Goal: Complete application form

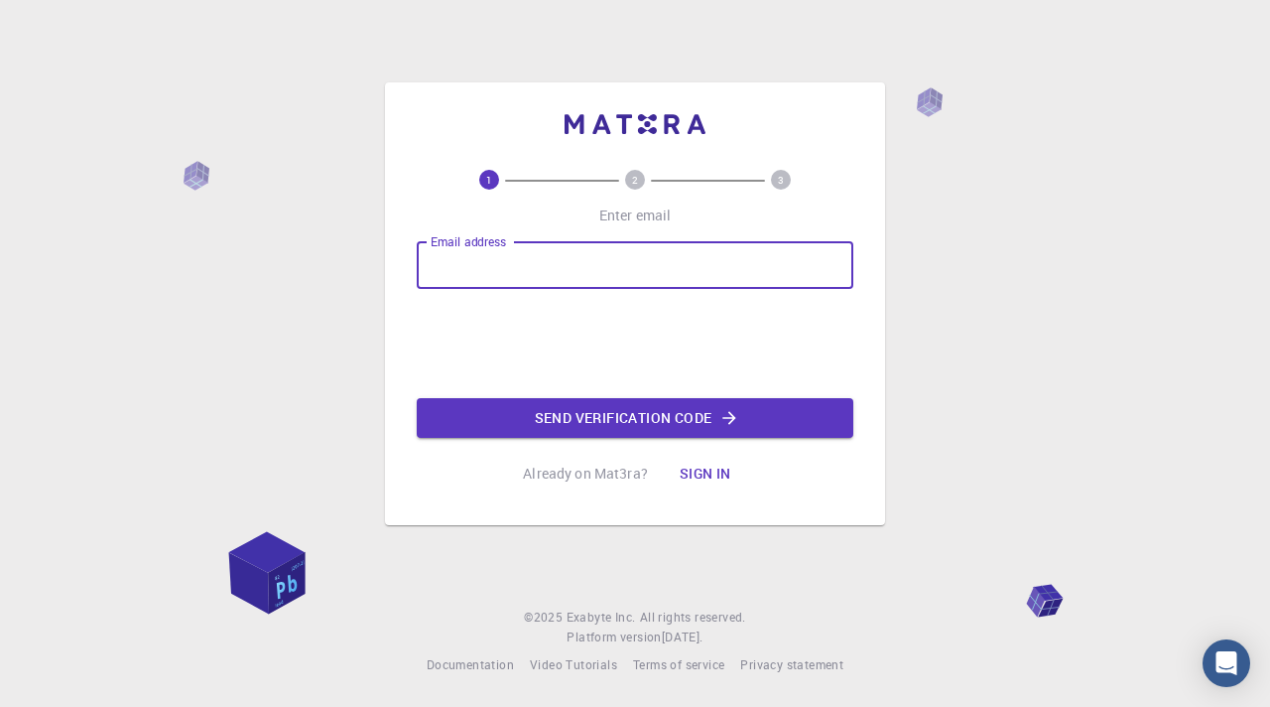
type input "[EMAIL_ADDRESS][DOMAIN_NAME]"
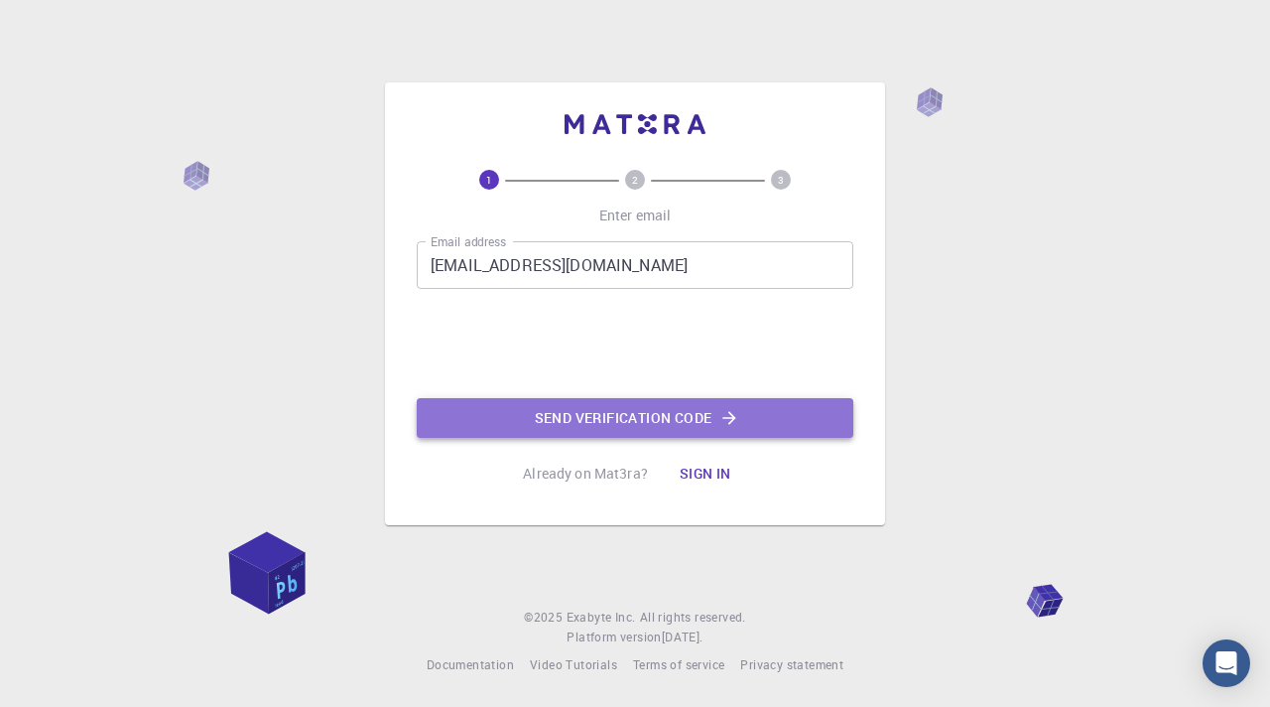
click at [567, 406] on button "Send verification code" at bounding box center [635, 418] width 437 height 40
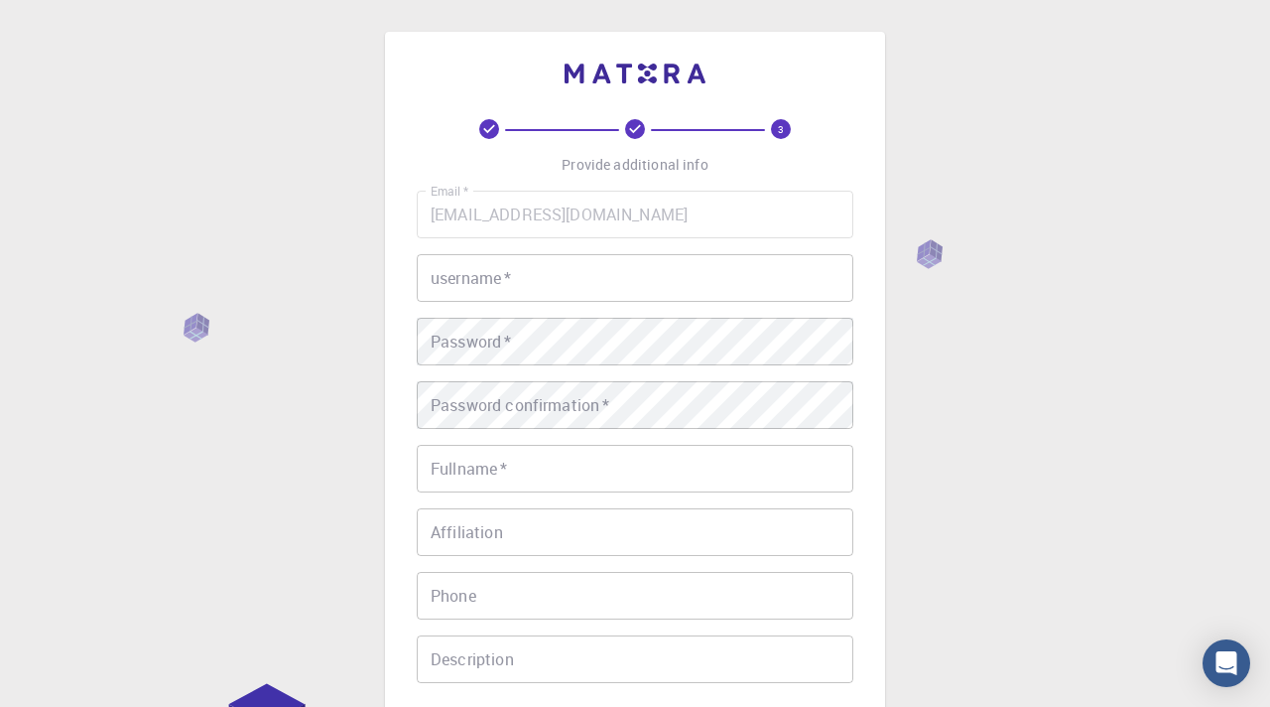
click at [505, 289] on input "username   *" at bounding box center [635, 278] width 437 height 48
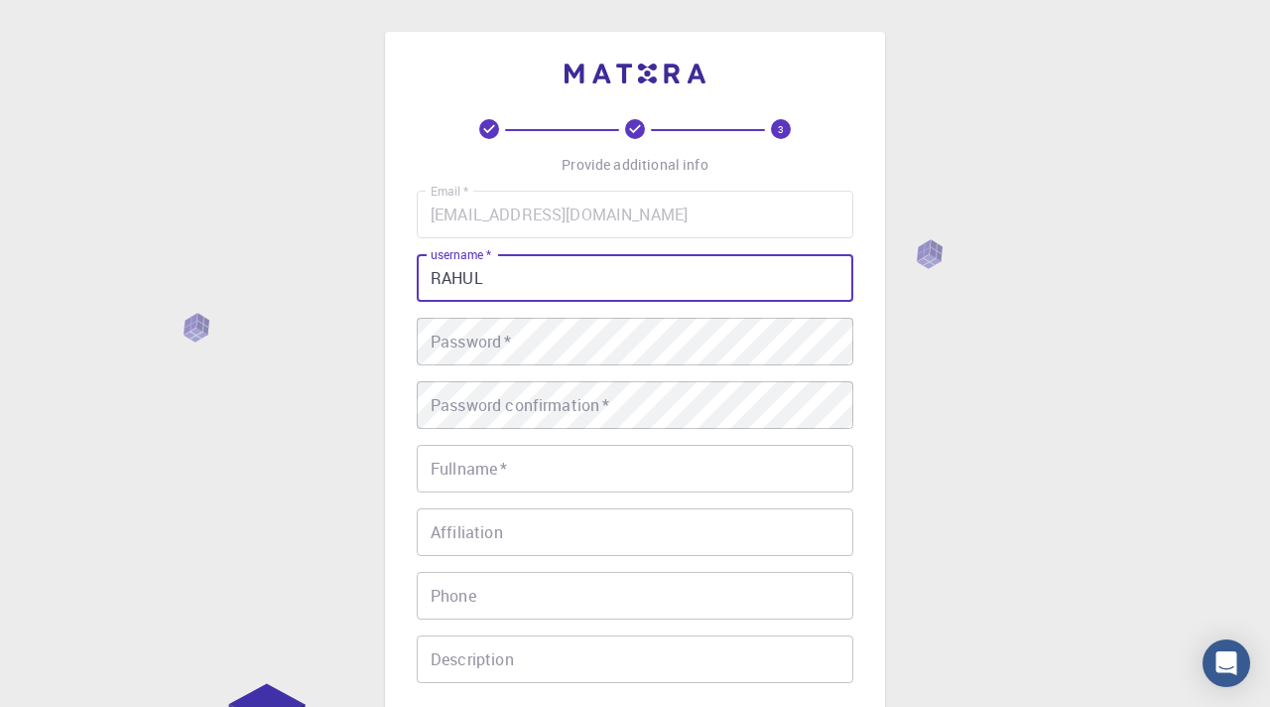
click at [505, 289] on input "RAHUL" at bounding box center [635, 278] width 437 height 48
type input "RAHUL"
click at [478, 327] on div "Password   * Password   *" at bounding box center [635, 342] width 437 height 48
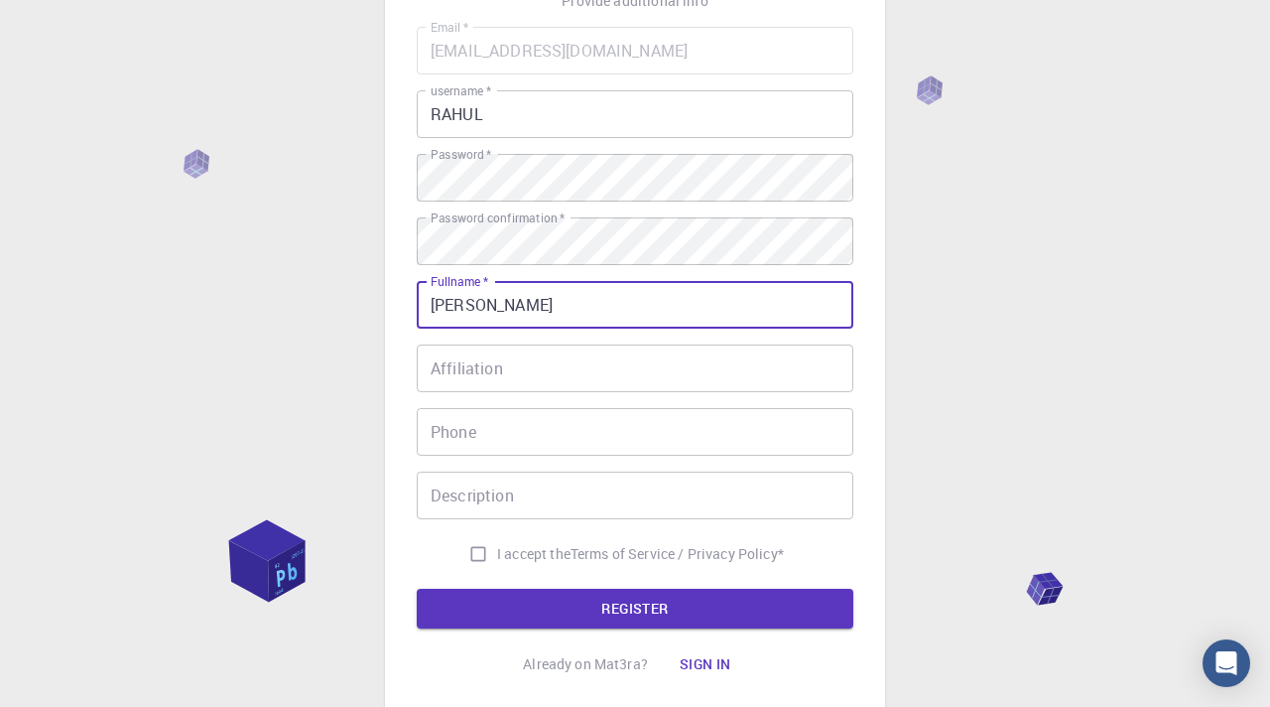
scroll to position [306, 0]
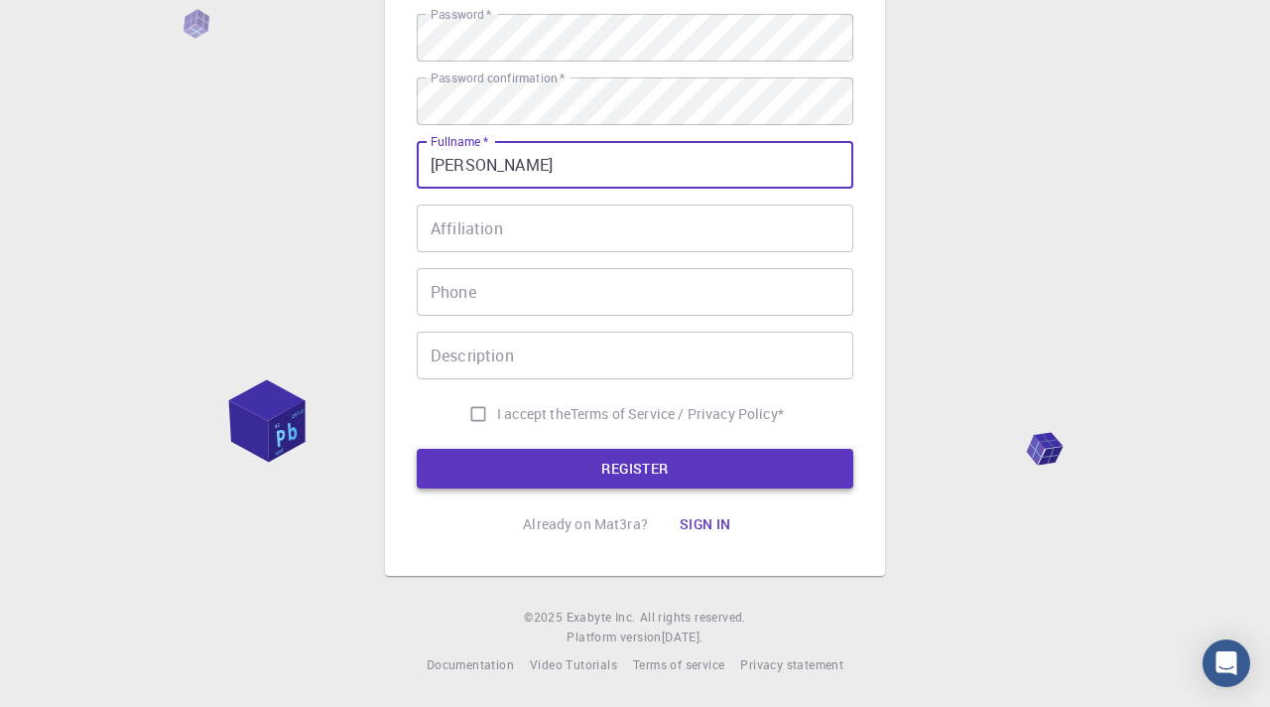
type input "[PERSON_NAME]"
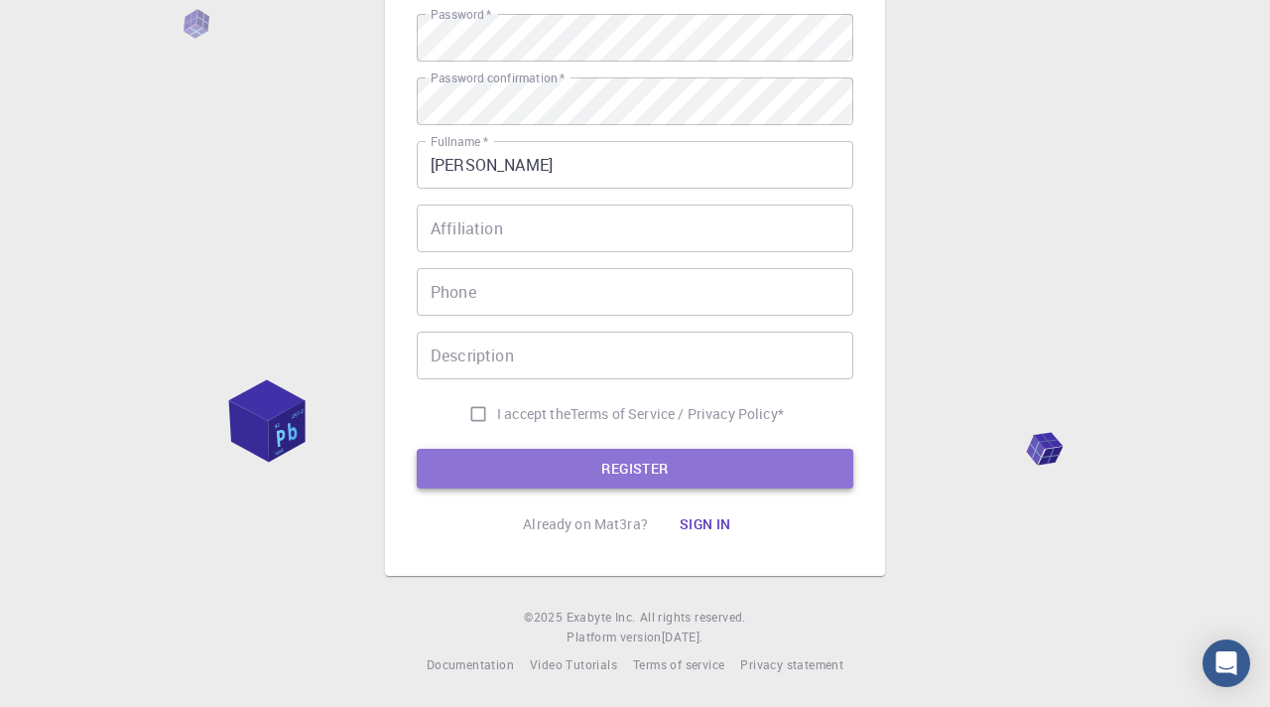
click at [548, 456] on button "REGISTER" at bounding box center [635, 469] width 437 height 40
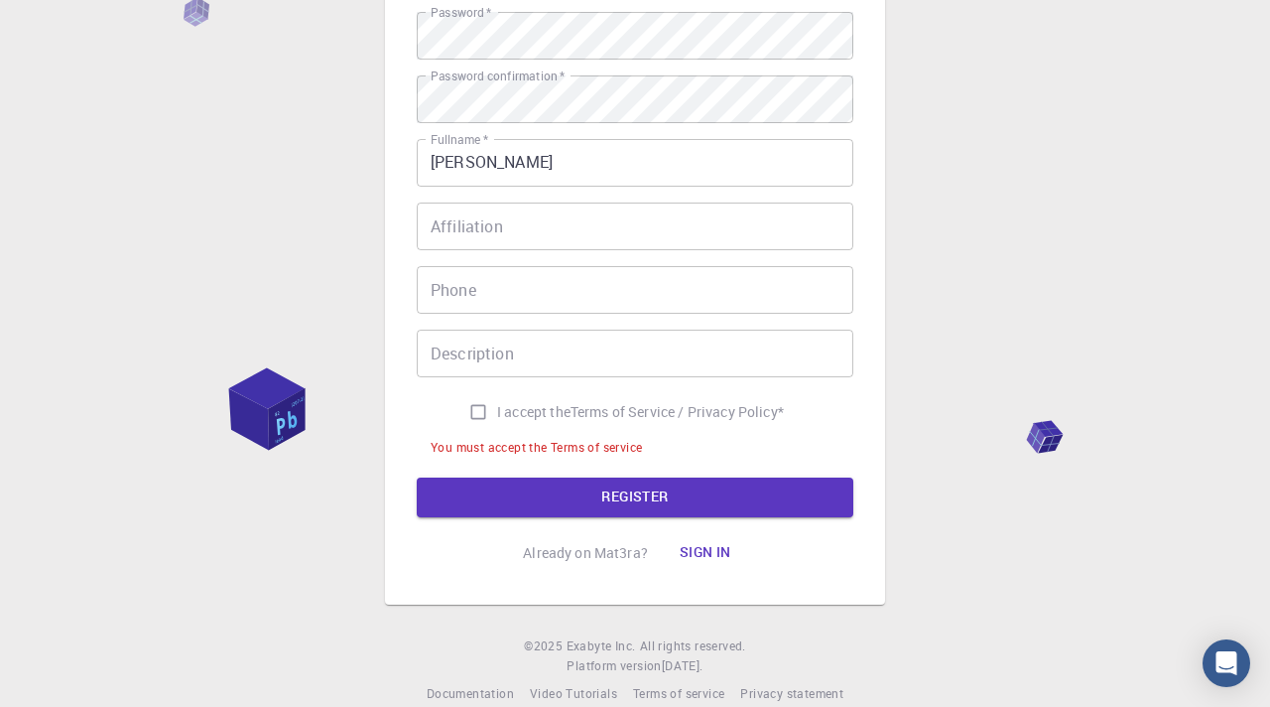
click at [512, 420] on span "I accept the" at bounding box center [533, 412] width 73 height 20
click at [497, 420] on input "I accept the Terms of Service / Privacy Policy *" at bounding box center [478, 412] width 38 height 38
checkbox input "true"
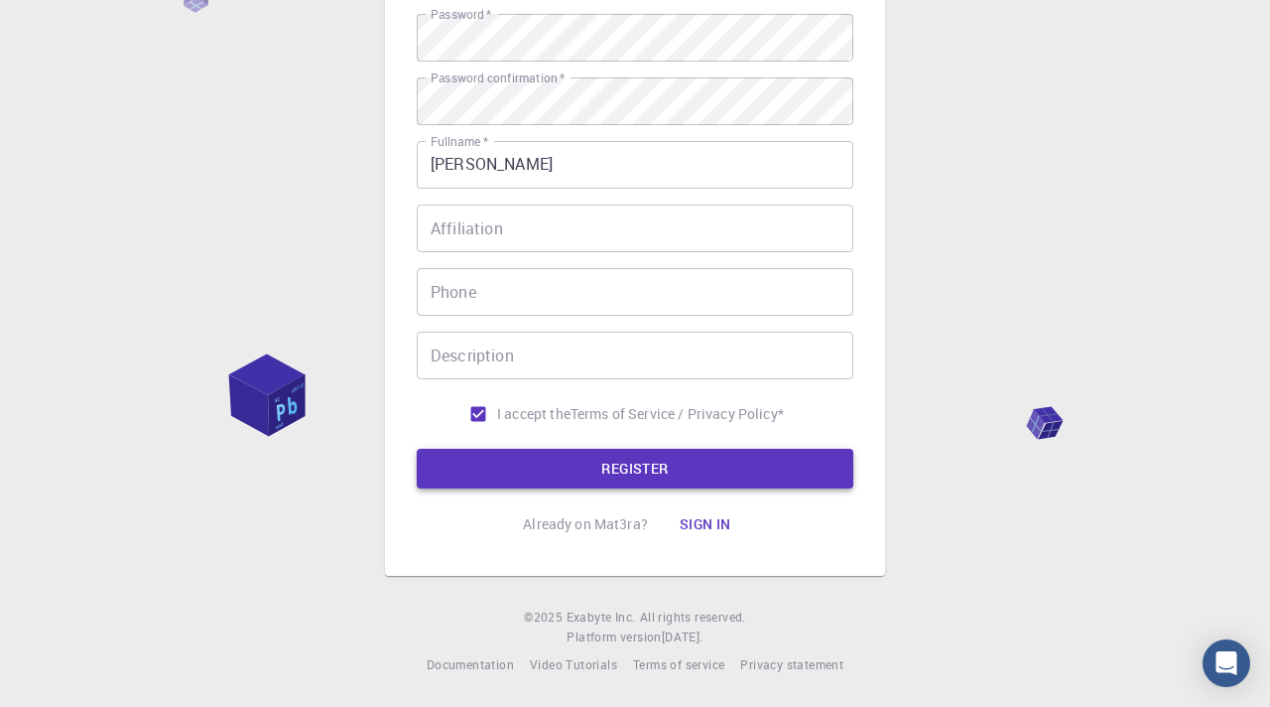
click at [522, 482] on button "REGISTER" at bounding box center [635, 469] width 437 height 40
click at [620, 452] on button "REGISTER" at bounding box center [635, 469] width 437 height 40
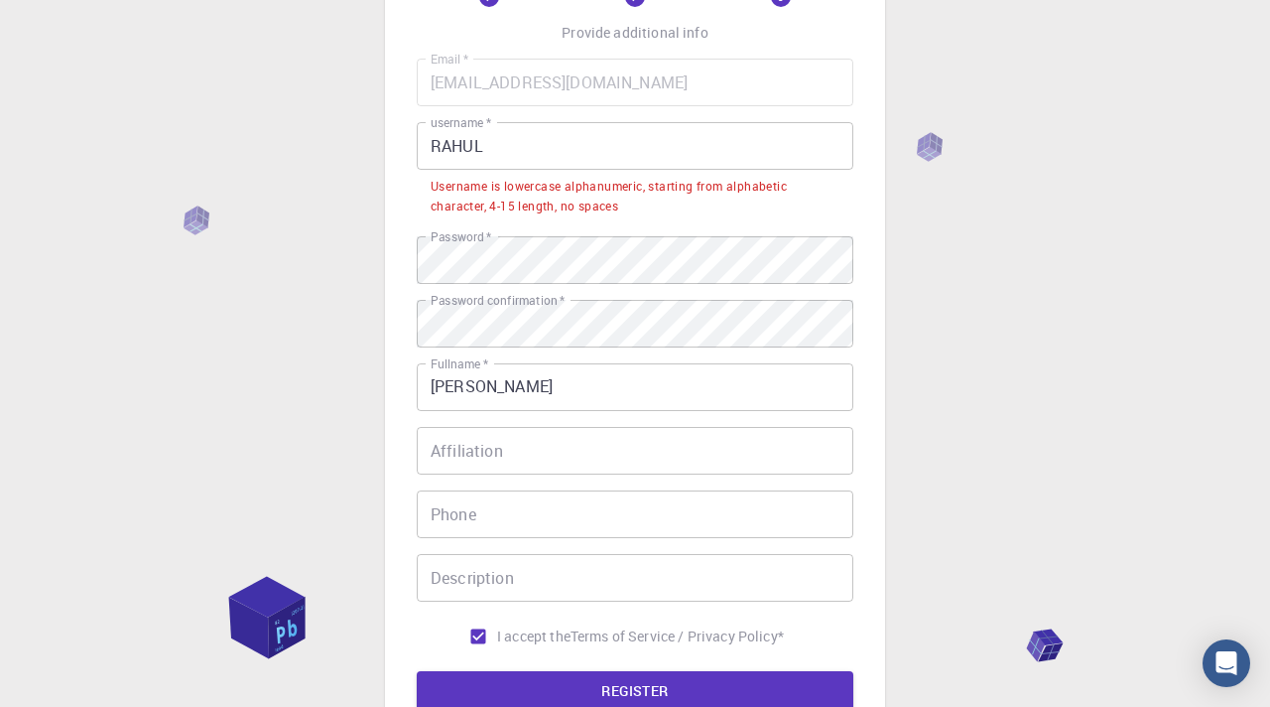
scroll to position [0, 0]
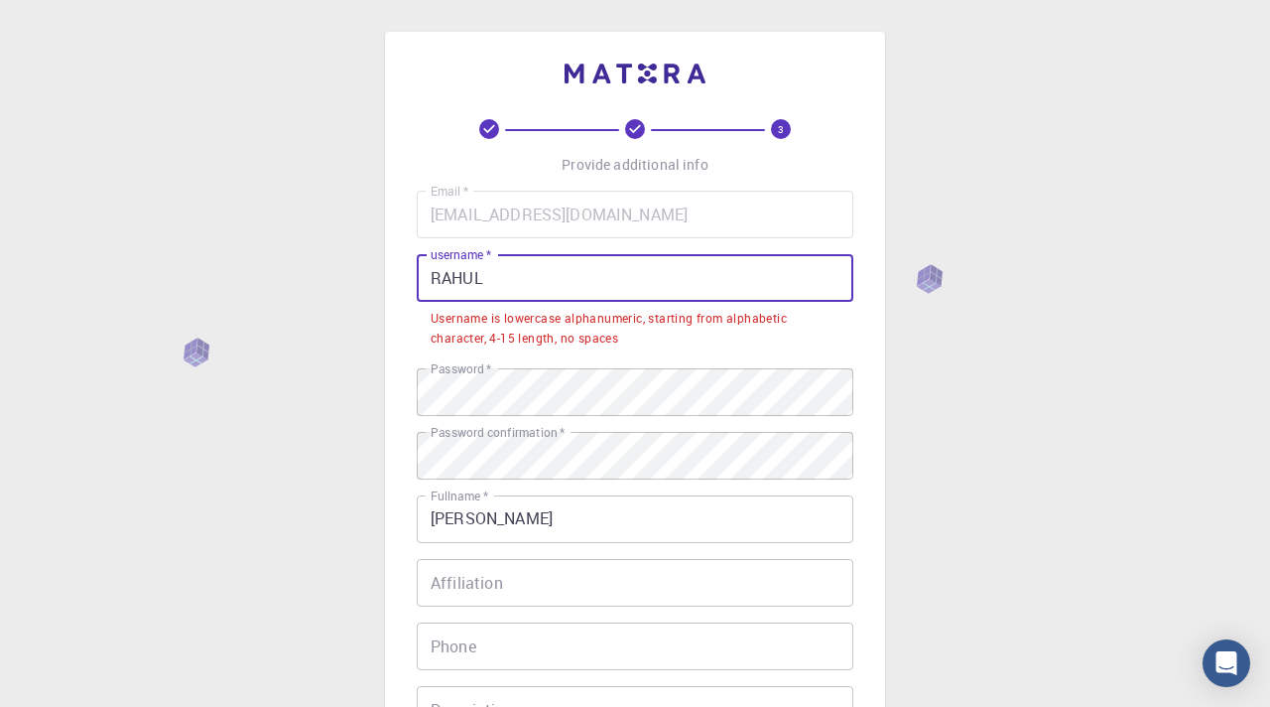
click at [613, 285] on input "RAHUL" at bounding box center [635, 278] width 437 height 48
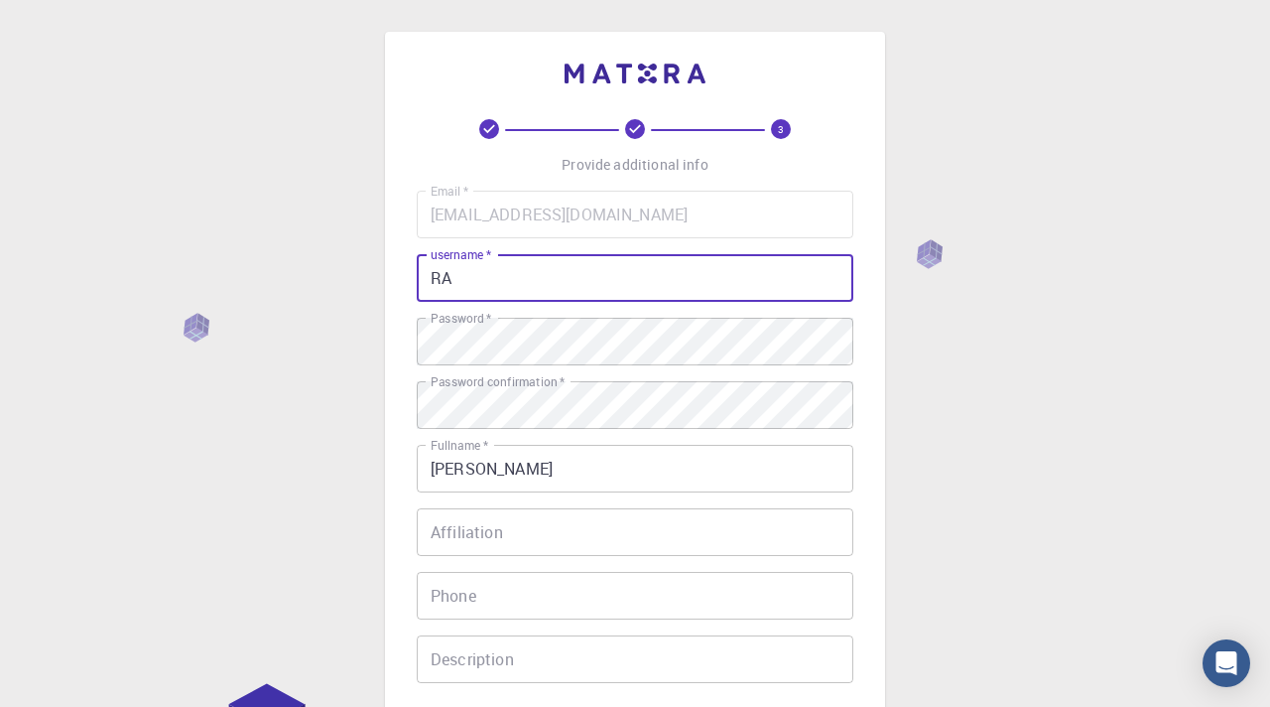
type input "R"
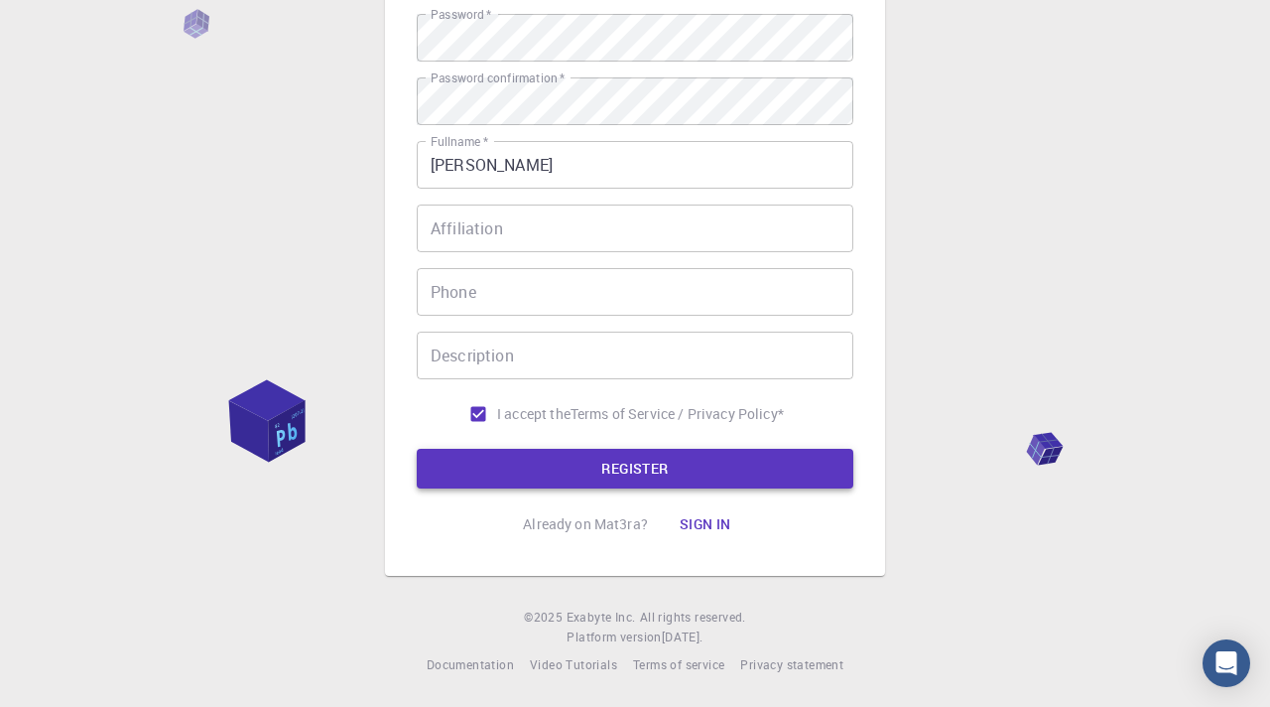
type input "rahuldara"
click at [567, 464] on button "REGISTER" at bounding box center [635, 469] width 437 height 40
click at [567, 463] on button "REGISTER" at bounding box center [635, 469] width 437 height 40
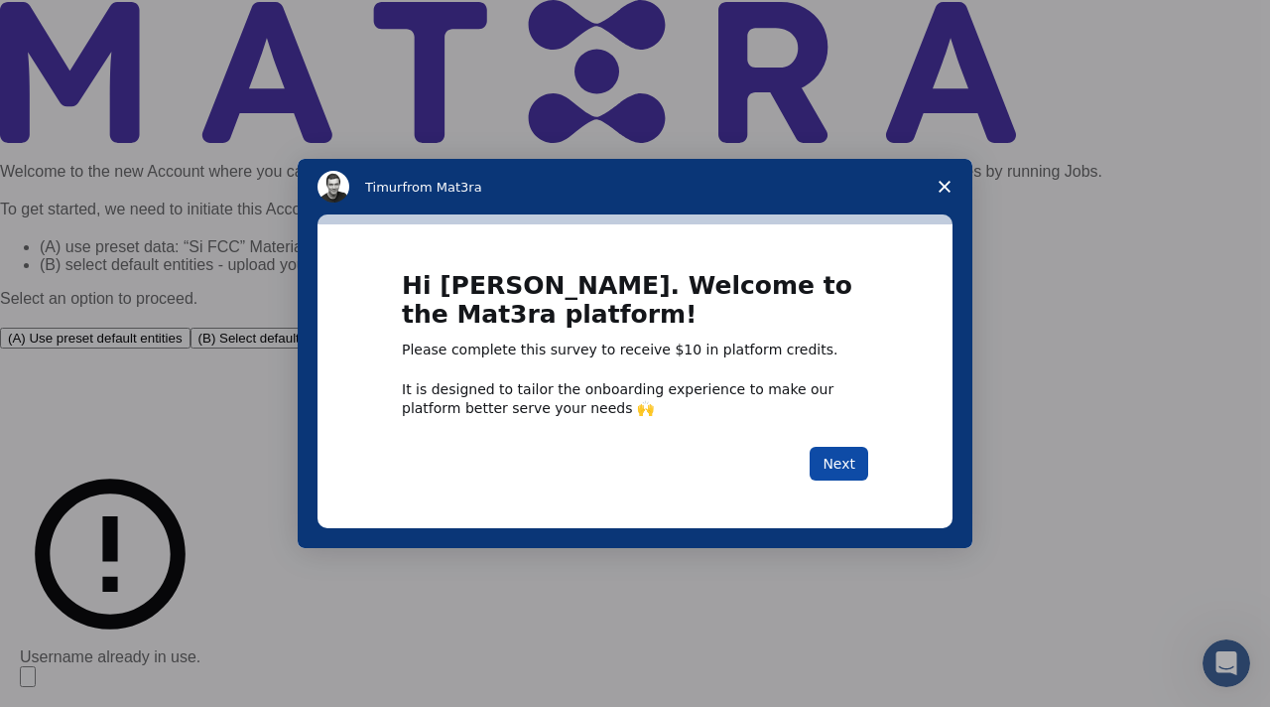
click at [858, 466] on button "Next" at bounding box center [839, 464] width 59 height 34
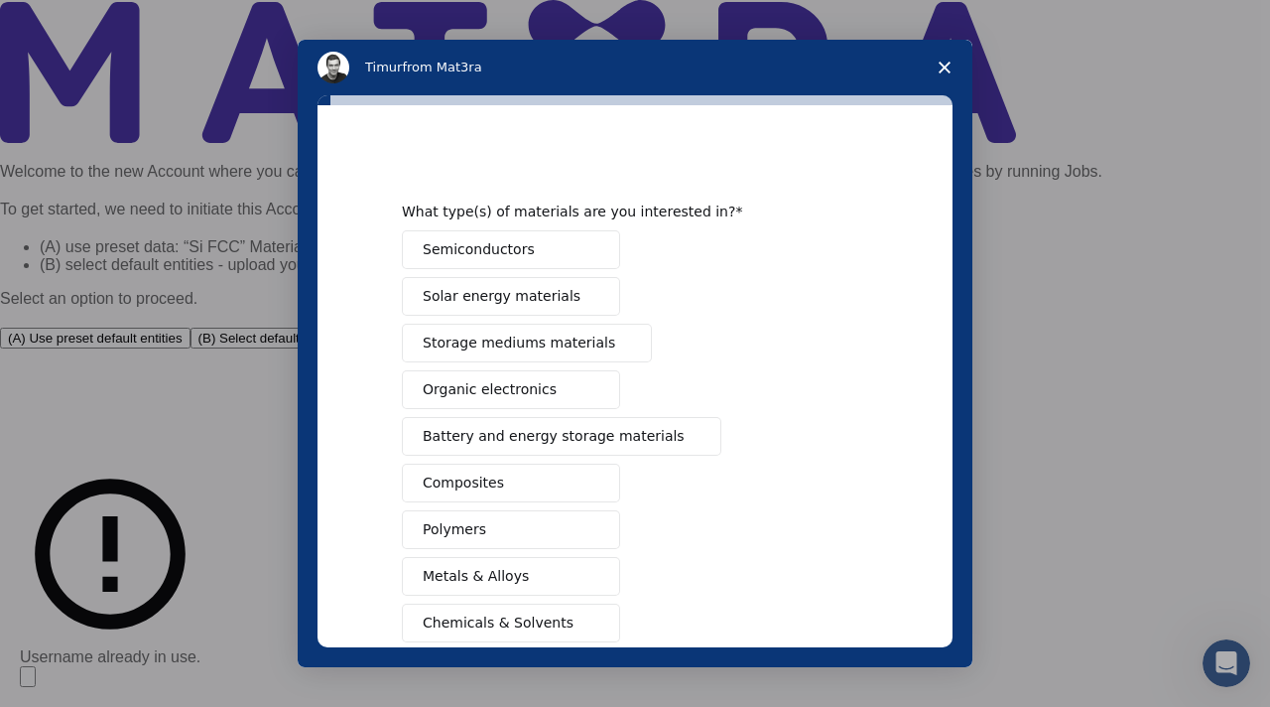
scroll to position [251, 0]
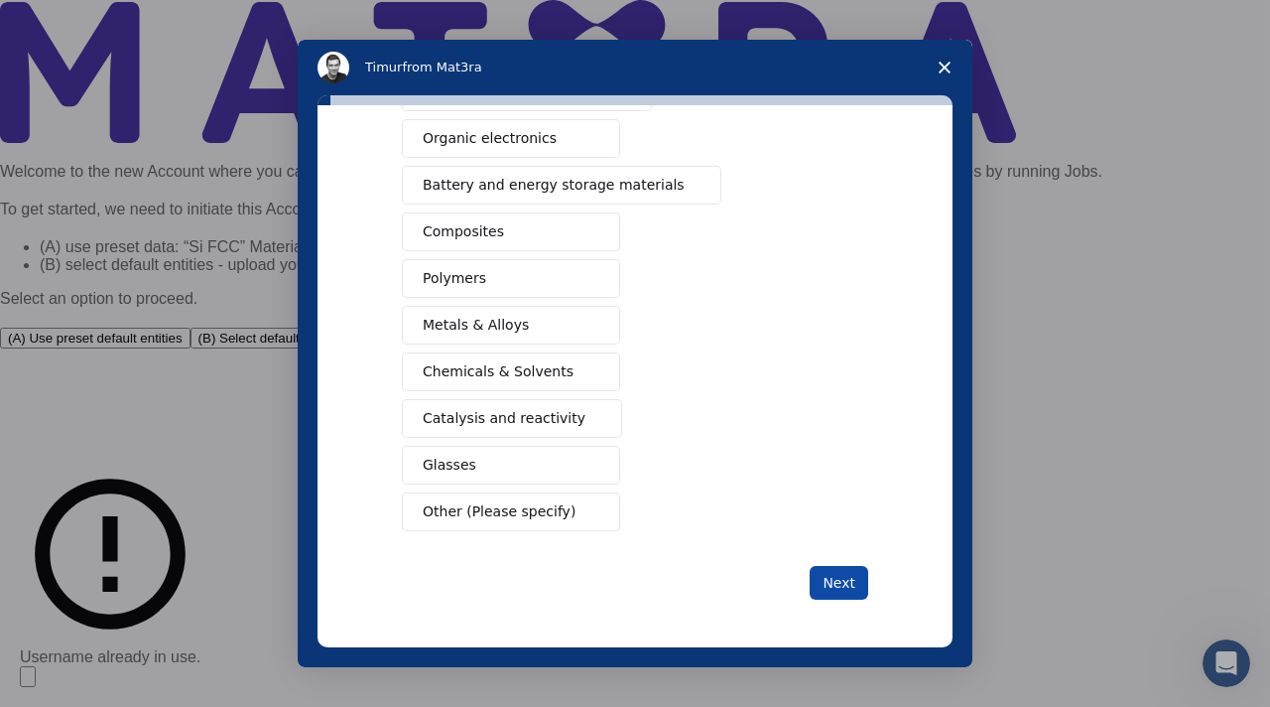
click at [842, 583] on button "Next" at bounding box center [839, 583] width 59 height 34
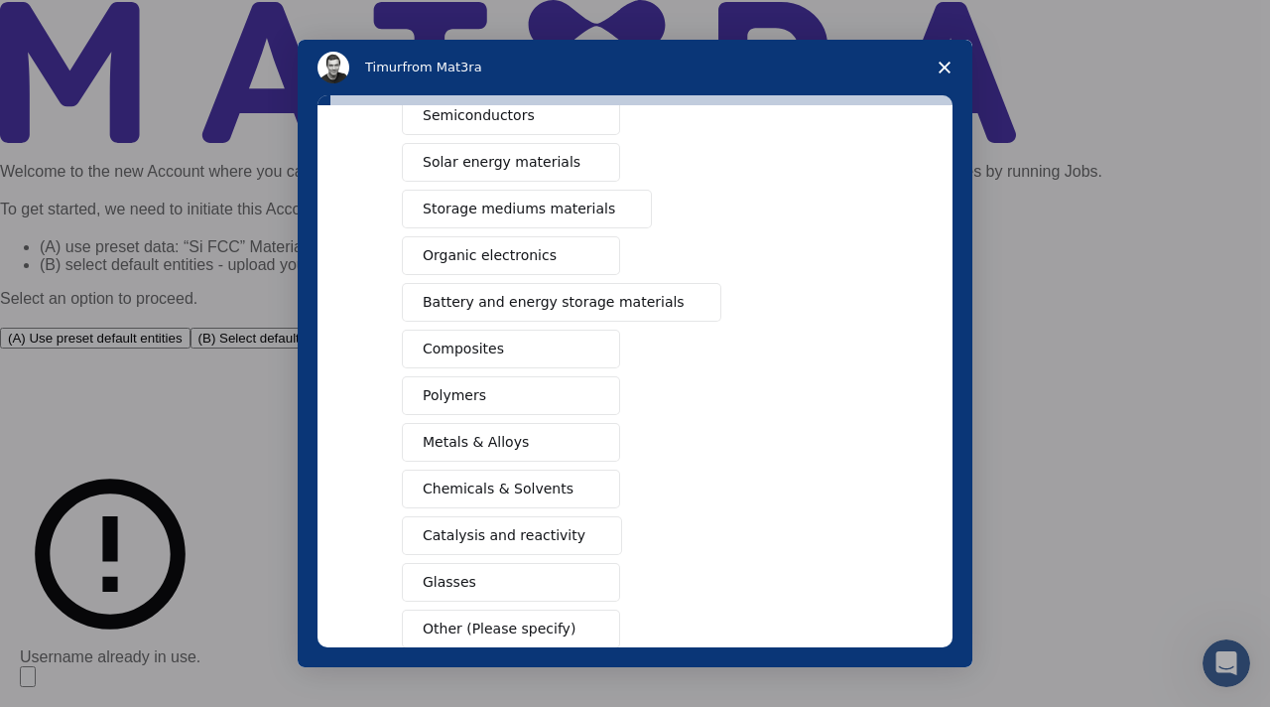
click at [931, 66] on span "Close survey" at bounding box center [945, 68] width 56 height 56
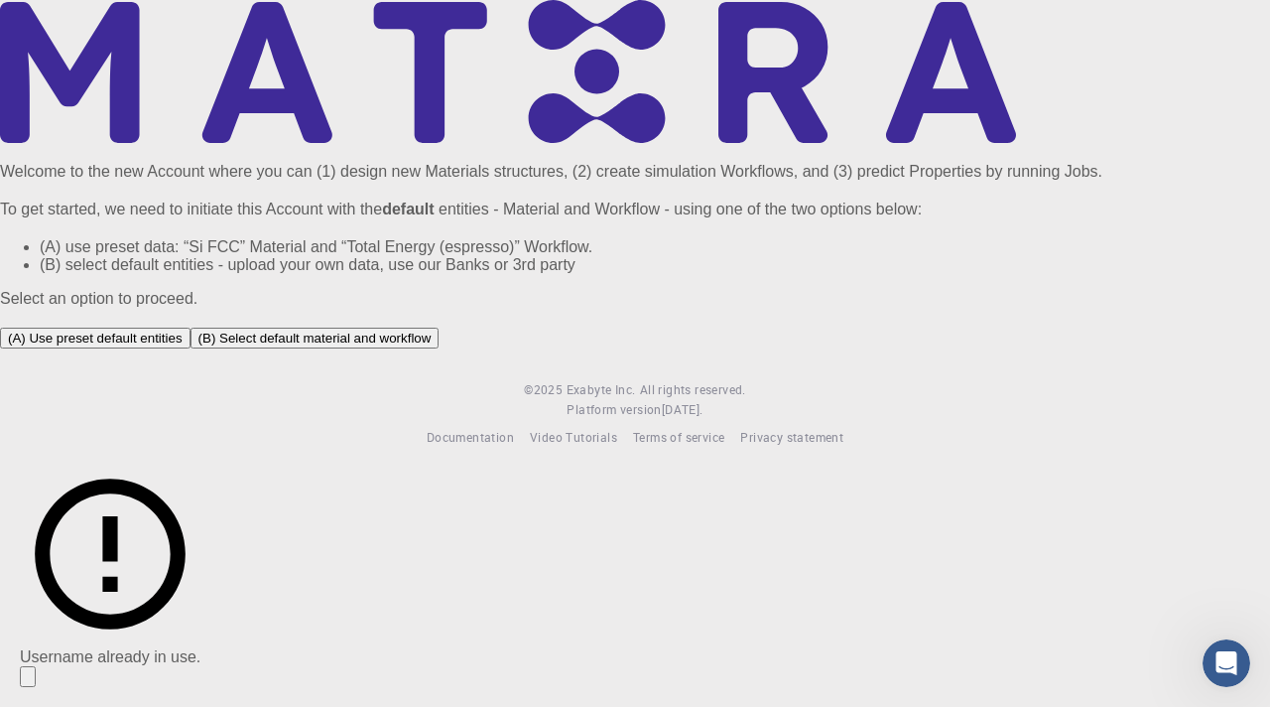
click at [440, 348] on button "(B) Select default material and workflow" at bounding box center [315, 337] width 249 height 21
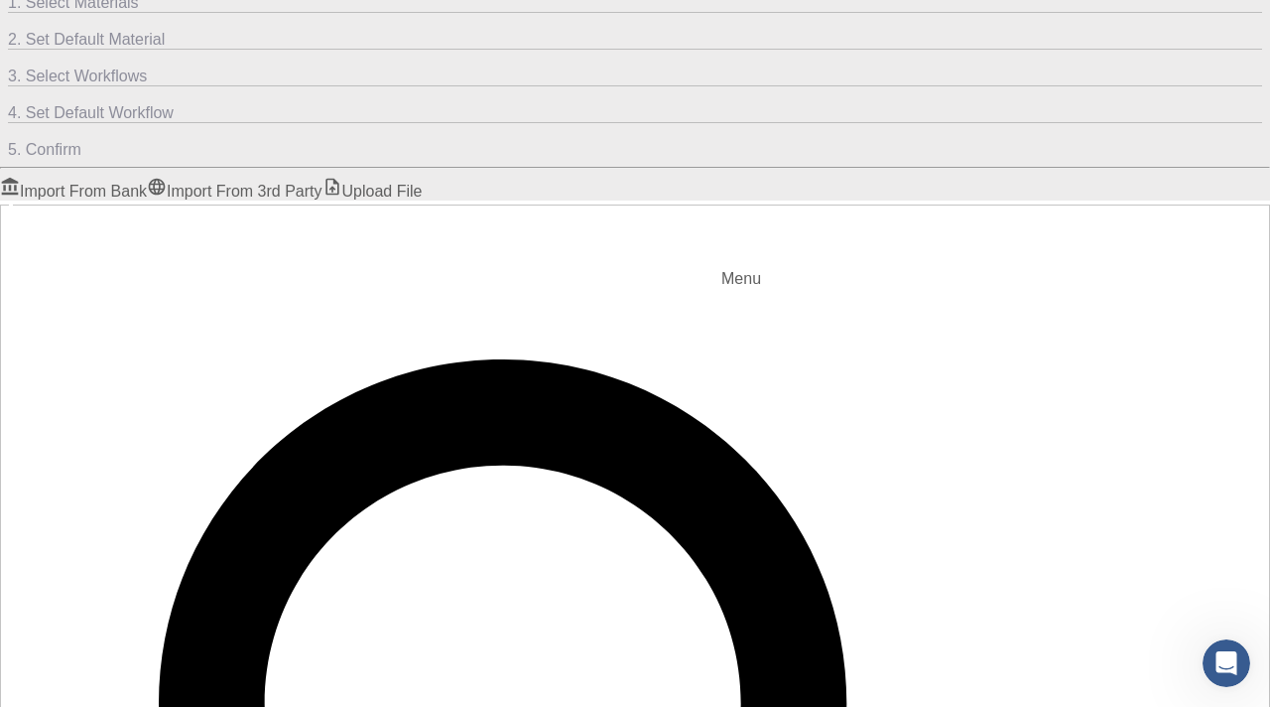
scroll to position [197, 0]
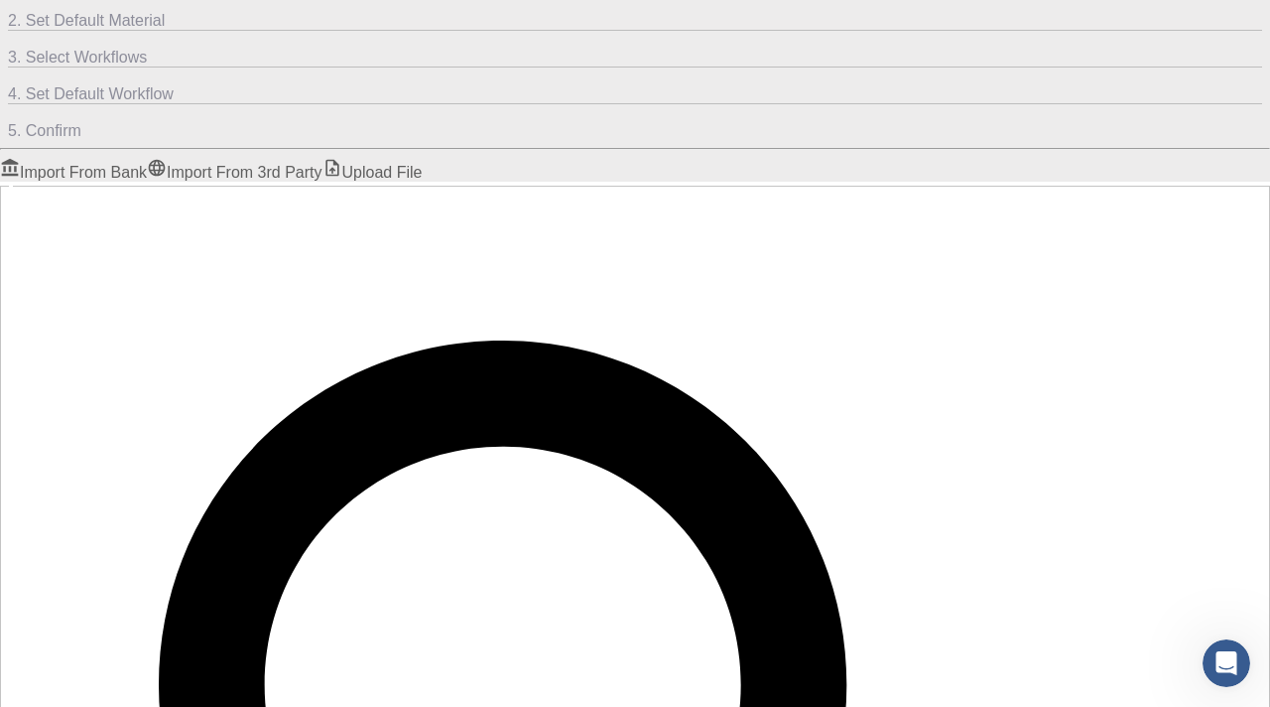
checkbox input "true"
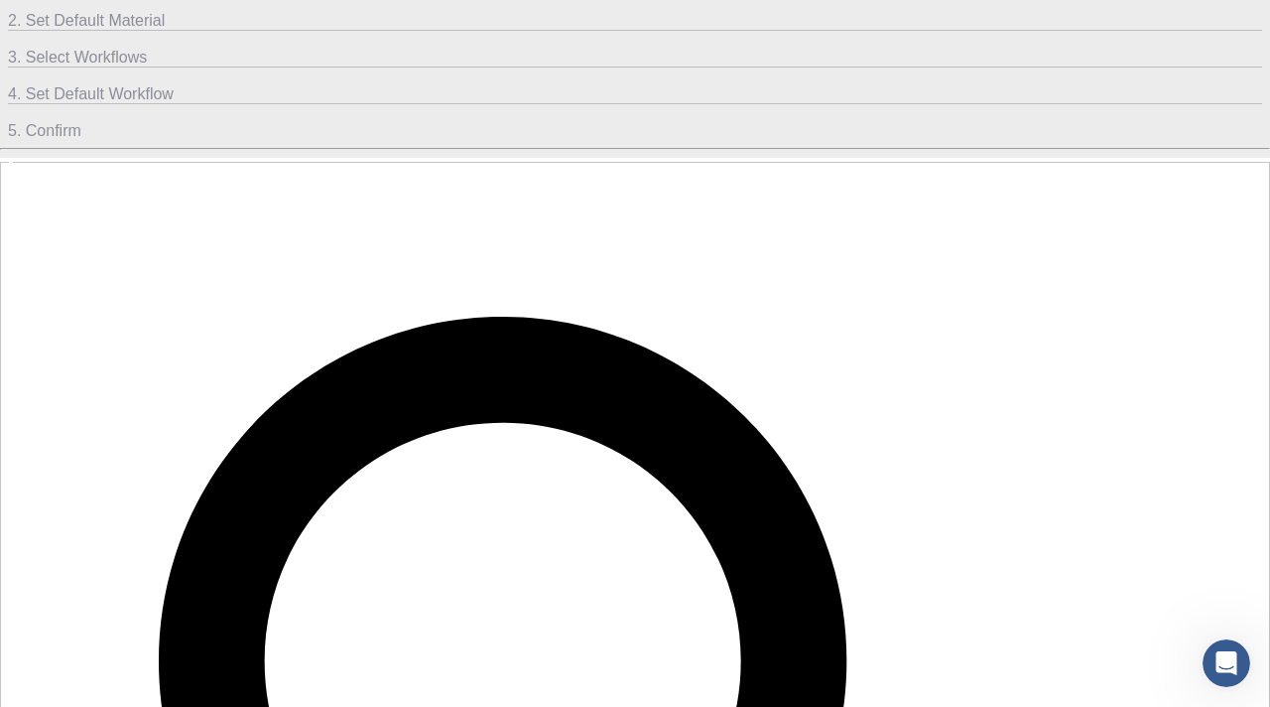
checkbox input "true"
checkbox input "false"
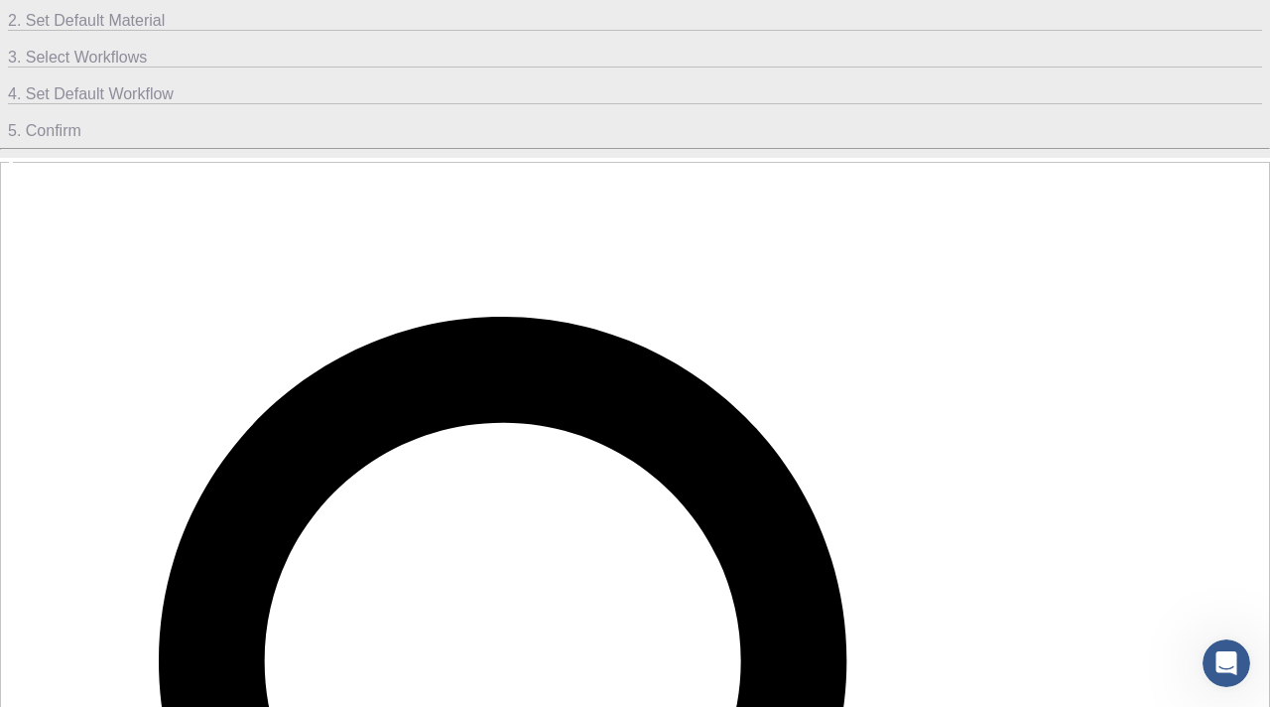
checkbox input "false"
checkbox input "true"
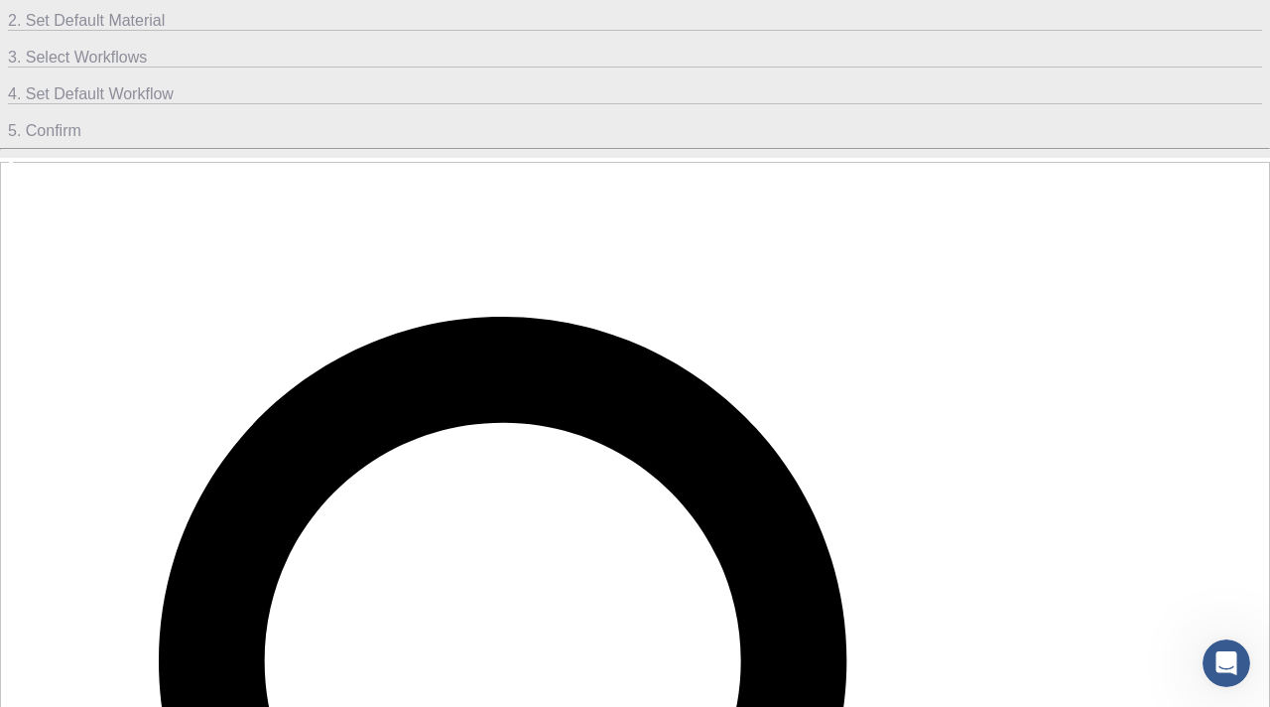
checkbox input "false"
checkbox input "true"
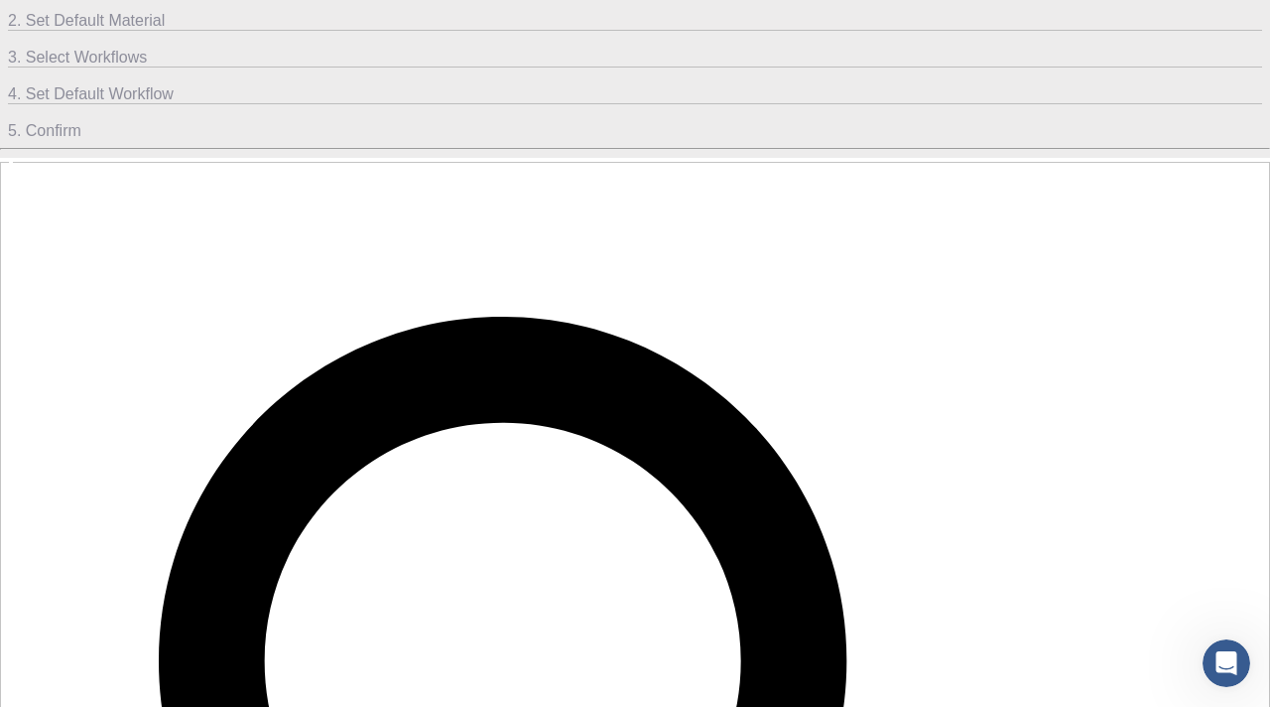
checkbox input "false"
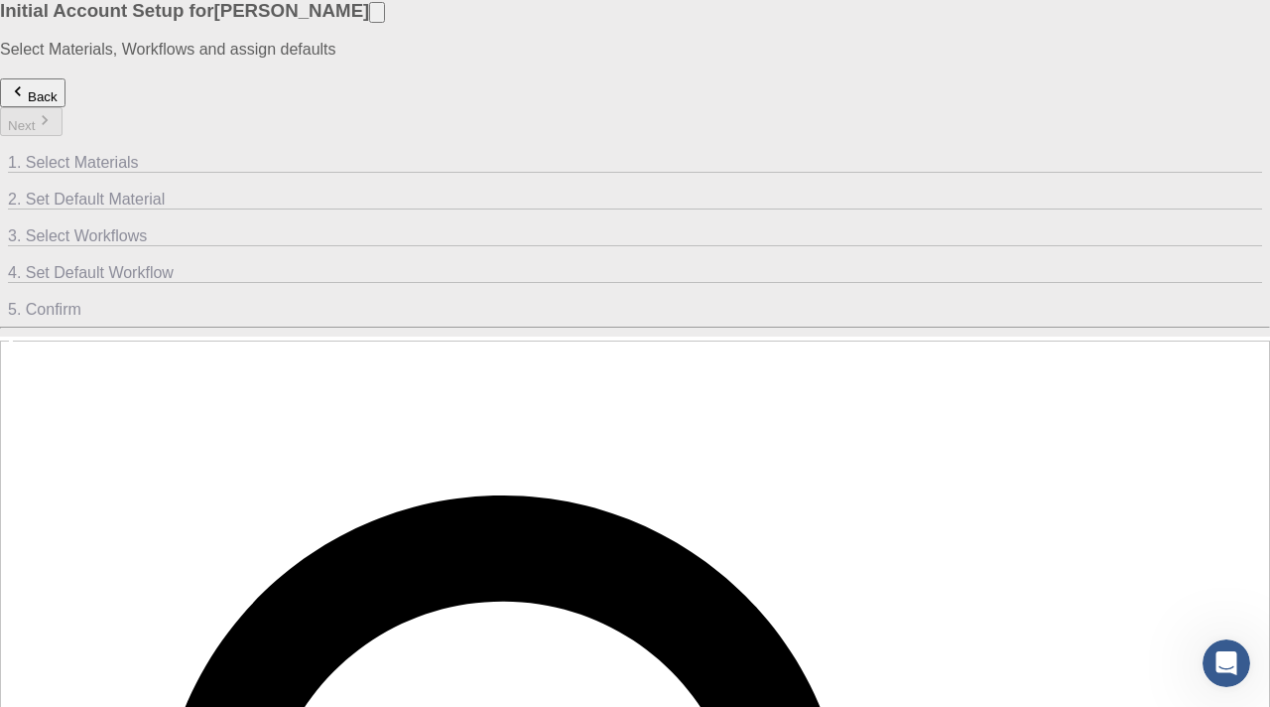
scroll to position [2, 0]
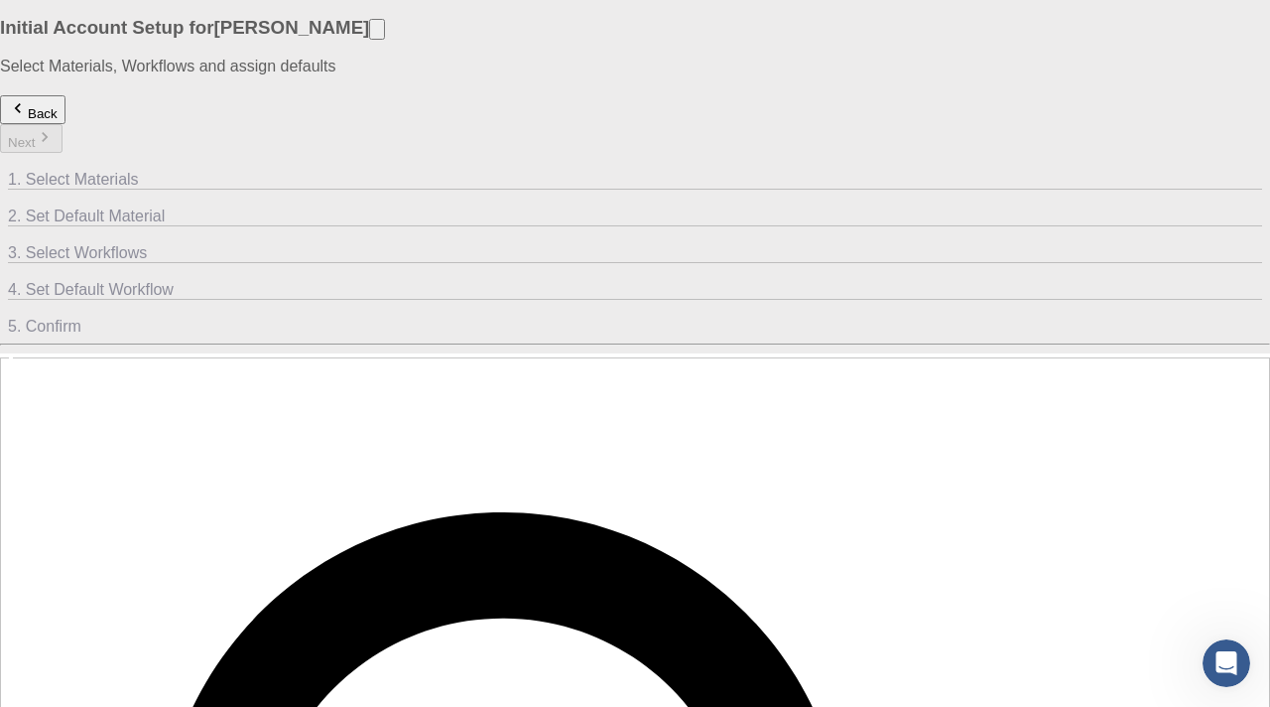
click at [8, 240] on icon at bounding box center [8, 240] width 0 height 0
click at [174, 281] on span "4. Set Default Workflow" at bounding box center [91, 289] width 166 height 17
click at [30, 316] on icon at bounding box center [20, 326] width 20 height 20
click at [654, 175] on div "1. Select Materials 2. Set Default Material 3. Select Workflows 4. Set Default …" at bounding box center [635, 244] width 1270 height 183
